Goal: Task Accomplishment & Management: Complete application form

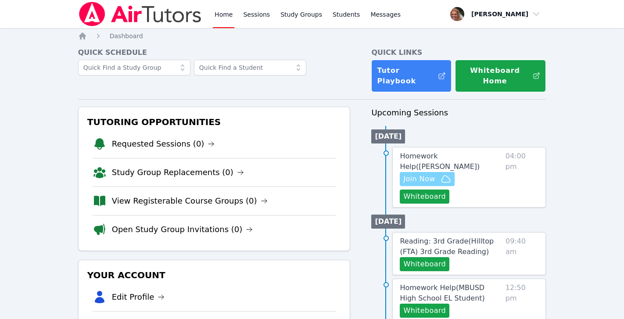
click at [431, 174] on span "Join Now" at bounding box center [419, 179] width 32 height 11
click at [460, 152] on span "Homework Help ( Alivia Dan Tutoring )" at bounding box center [440, 161] width 80 height 19
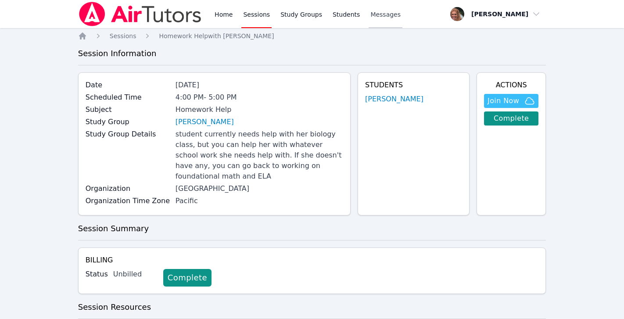
click at [382, 13] on span "Messages" at bounding box center [385, 14] width 30 height 9
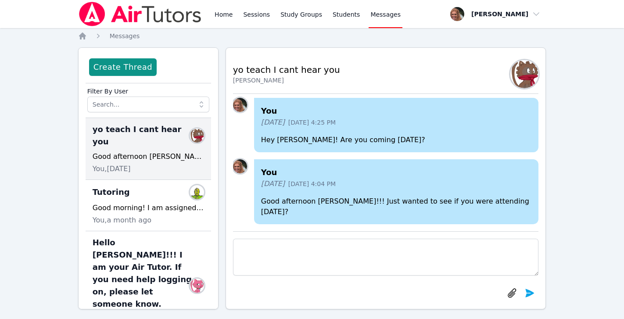
click at [319, 268] on textarea at bounding box center [386, 257] width 306 height 37
type textarea "Hey Alivia! Are you ready for class?"
click at [528, 288] on icon "submit" at bounding box center [529, 293] width 11 height 11
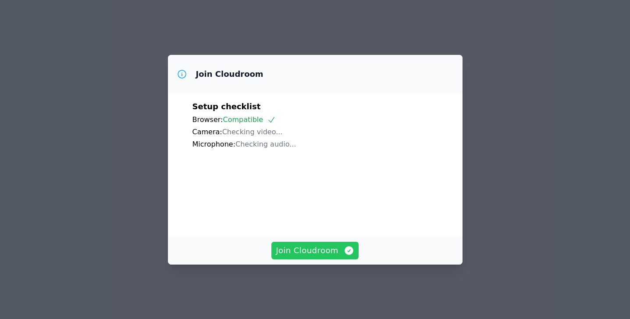
click at [331, 257] on span "Join Cloudroom" at bounding box center [315, 250] width 79 height 12
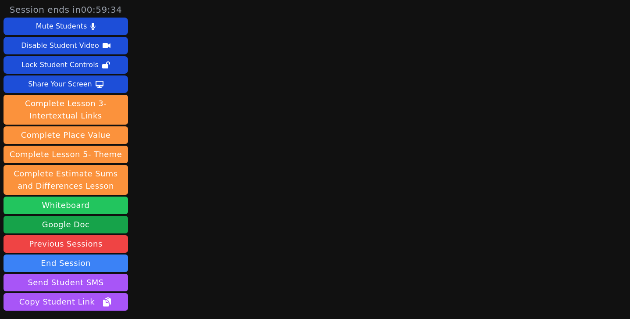
click at [85, 213] on button "Whiteboard" at bounding box center [66, 206] width 125 height 18
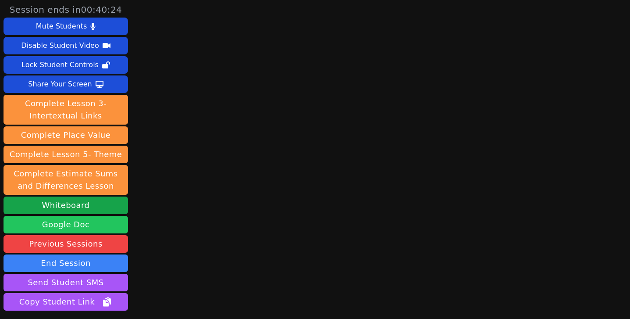
scroll to position [67, 0]
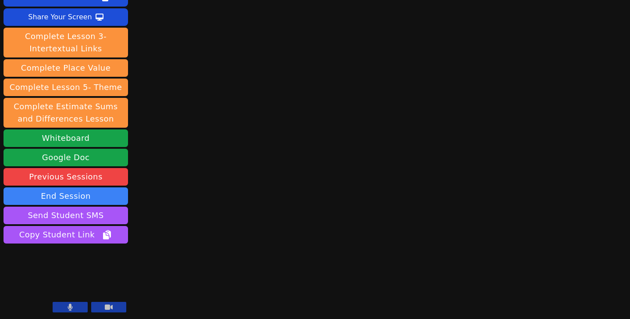
click at [71, 307] on icon at bounding box center [70, 307] width 5 height 7
click at [71, 307] on icon at bounding box center [70, 307] width 9 height 7
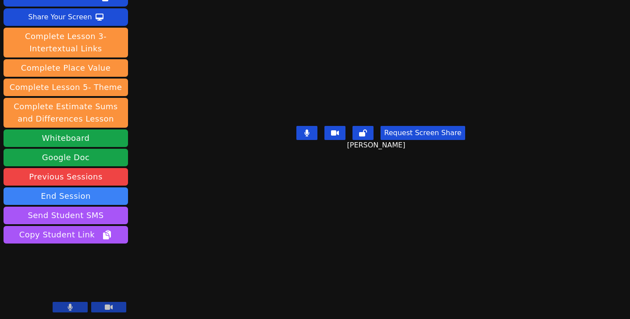
click at [69, 304] on icon at bounding box center [70, 307] width 5 height 7
click at [69, 304] on icon at bounding box center [70, 307] width 9 height 7
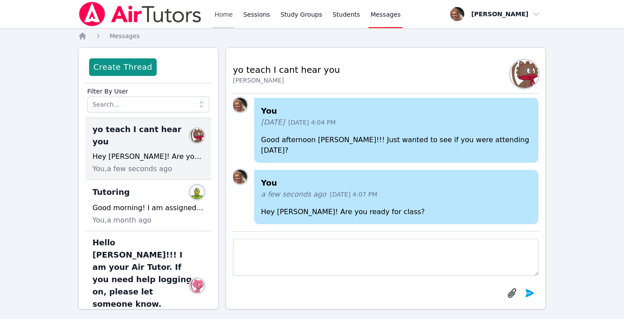
click at [225, 18] on link "Home" at bounding box center [223, 14] width 21 height 28
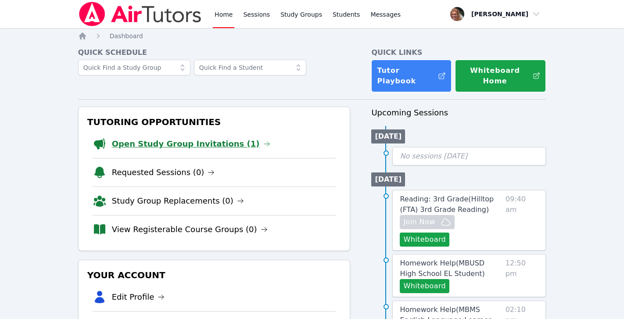
click at [227, 138] on link "Open Study Group Invitations (1)" at bounding box center [191, 144] width 158 height 12
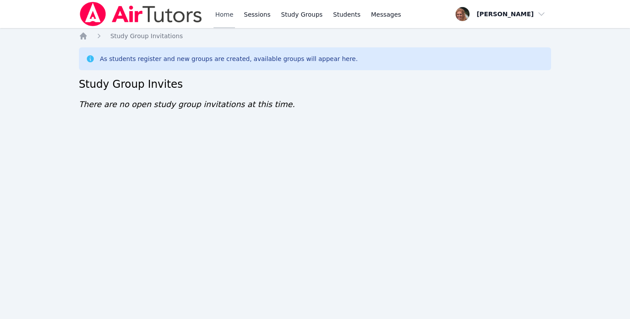
click at [224, 12] on link "Home" at bounding box center [224, 14] width 21 height 28
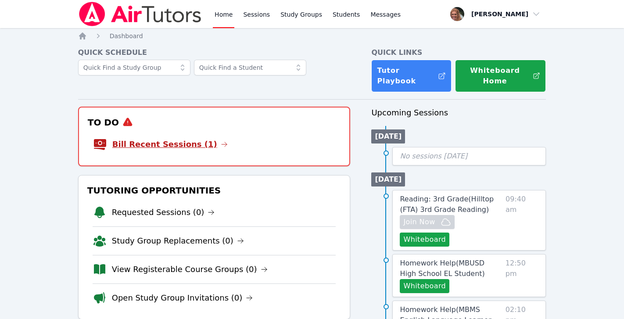
click at [184, 138] on link "Bill Recent Sessions (1)" at bounding box center [169, 144] width 115 height 12
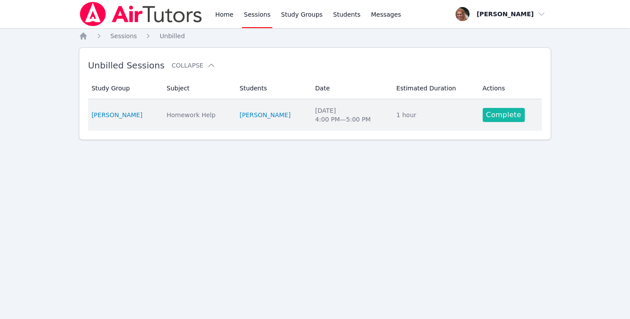
click at [492, 116] on link "Complete" at bounding box center [504, 115] width 42 height 14
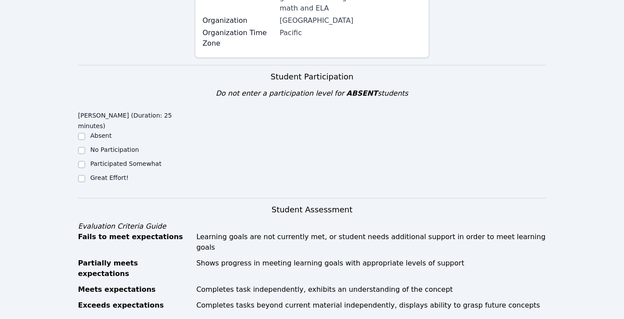
scroll to position [223, 0]
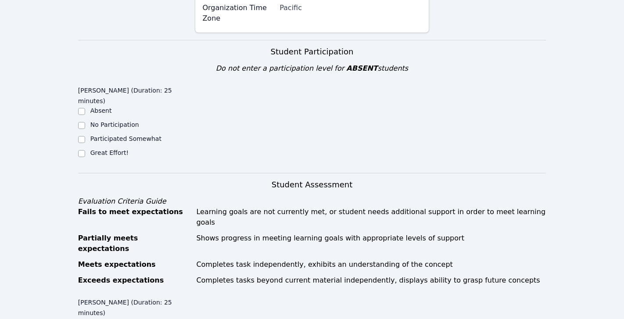
click at [85, 148] on div "Great Effort!" at bounding box center [136, 153] width 117 height 11
click at [84, 150] on input "Great Effort!" at bounding box center [81, 153] width 7 height 7
checkbox input "true"
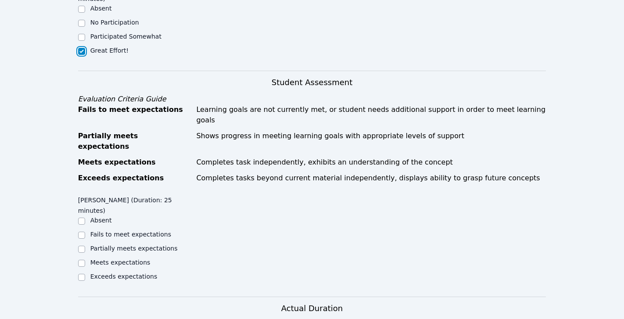
scroll to position [336, 0]
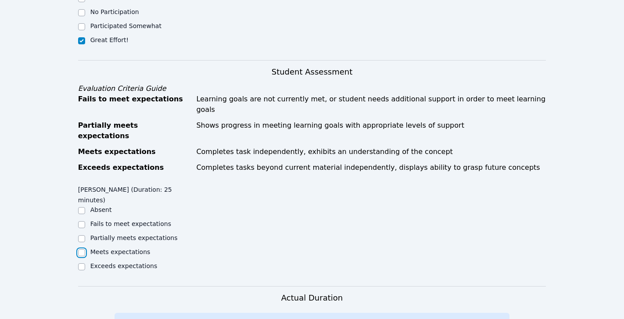
click at [82, 249] on input "Meets expectations" at bounding box center [81, 252] width 7 height 7
checkbox input "true"
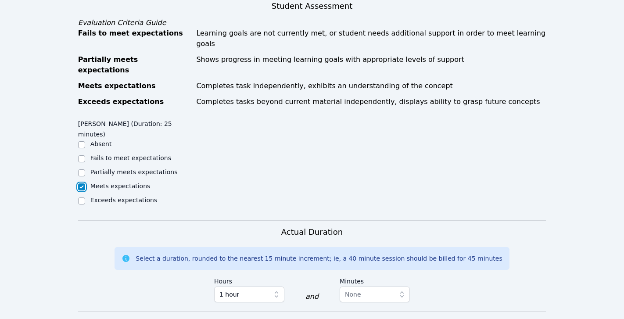
scroll to position [544, 0]
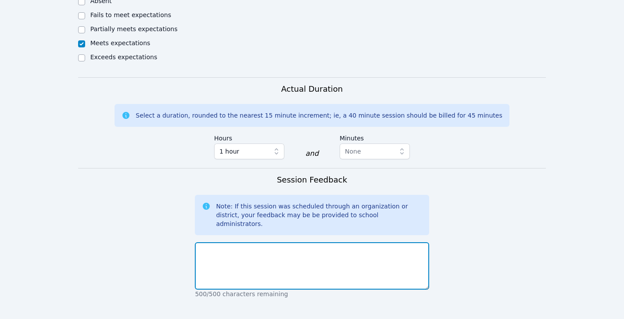
click at [228, 242] on textarea at bounding box center [312, 265] width 234 height 47
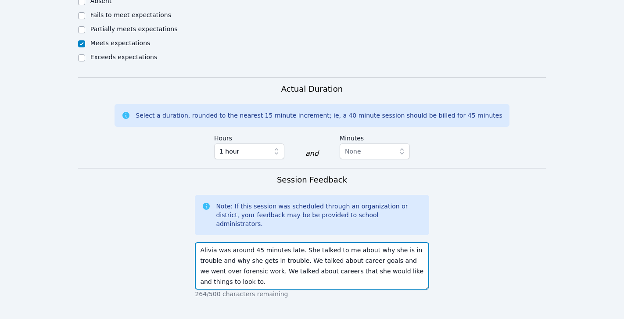
click at [260, 242] on textarea "Alivia was around 45 minutes late. She talked to me about why she is in trouble…" at bounding box center [312, 265] width 234 height 47
type textarea "Alivia was around 45 minutes late. She talked to me about why she is in trouble…"
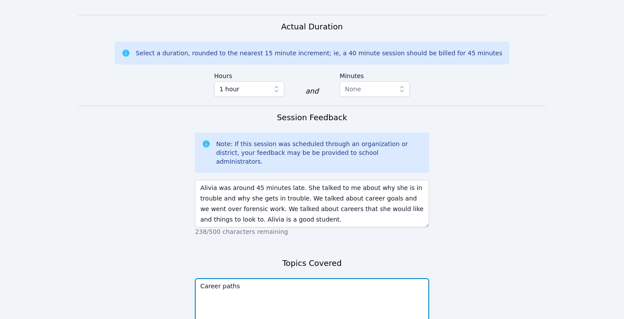
scroll to position [636, 0]
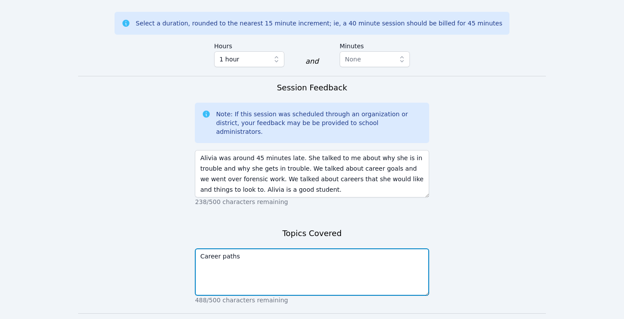
type textarea "Career paths"
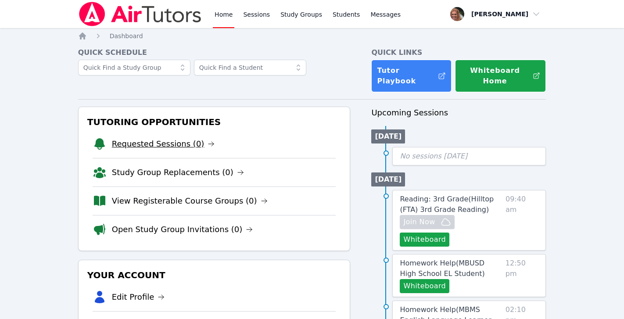
click at [162, 138] on link "Requested Sessions (0)" at bounding box center [163, 144] width 103 height 12
